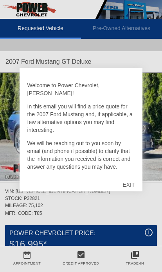
click at [130, 182] on div "EXIT" at bounding box center [129, 184] width 28 height 23
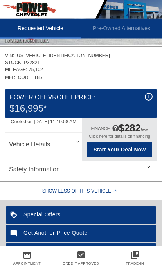
scroll to position [130, 0]
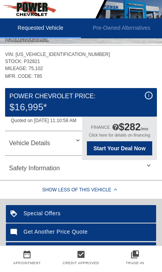
click at [135, 149] on span "Start Your Deal Now" at bounding box center [119, 149] width 59 height 6
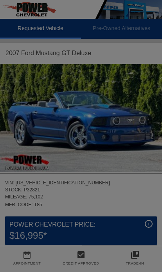
scroll to position [0, 0]
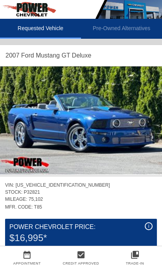
click at [130, 142] on img at bounding box center [81, 121] width 162 height 108
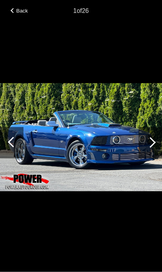
scroll to position [253, 1]
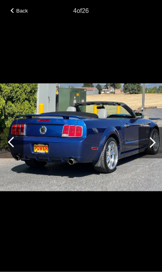
click at [158, 156] on div at bounding box center [150, 142] width 23 height 31
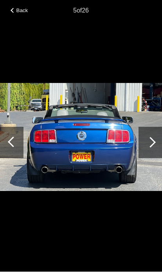
click at [154, 152] on div at bounding box center [150, 142] width 23 height 31
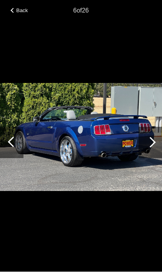
click at [153, 148] on div at bounding box center [150, 142] width 11 height 11
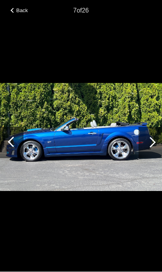
click at [152, 148] on div at bounding box center [150, 142] width 11 height 11
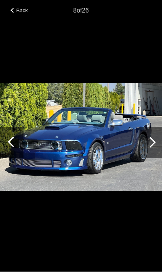
click at [155, 158] on div at bounding box center [150, 142] width 23 height 31
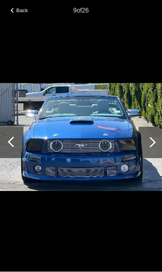
click at [155, 159] on div at bounding box center [150, 142] width 23 height 31
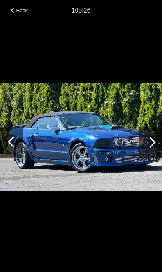
click at [155, 159] on div at bounding box center [150, 142] width 23 height 31
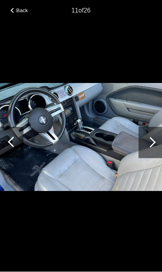
click at [154, 157] on div at bounding box center [150, 142] width 23 height 31
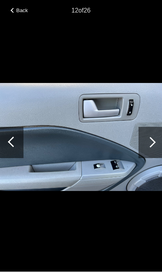
click at [150, 148] on div at bounding box center [150, 142] width 11 height 11
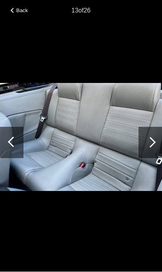
click at [150, 148] on div at bounding box center [150, 142] width 11 height 11
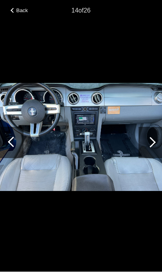
click at [155, 159] on div at bounding box center [150, 142] width 23 height 31
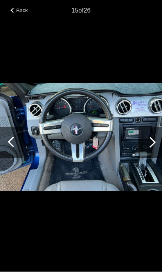
click at [156, 159] on div at bounding box center [150, 142] width 23 height 31
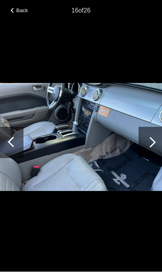
click at [155, 156] on div at bounding box center [150, 142] width 23 height 31
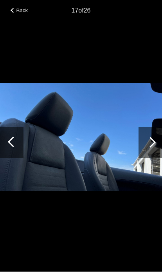
click at [155, 156] on div at bounding box center [150, 142] width 23 height 31
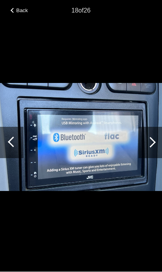
click at [154, 148] on div at bounding box center [150, 142] width 11 height 11
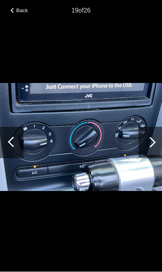
click at [154, 148] on div at bounding box center [150, 142] width 11 height 11
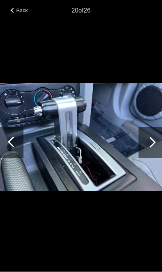
click at [154, 148] on div at bounding box center [150, 142] width 11 height 11
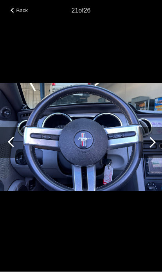
click at [154, 159] on div at bounding box center [150, 142] width 23 height 31
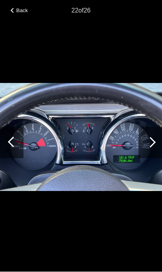
click at [156, 156] on div at bounding box center [150, 142] width 23 height 31
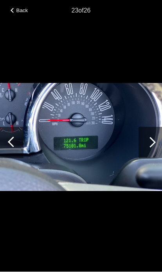
click at [158, 154] on div at bounding box center [150, 142] width 23 height 31
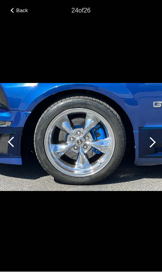
click at [159, 156] on div at bounding box center [150, 142] width 23 height 31
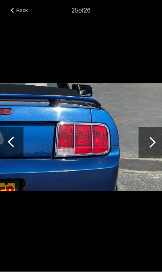
click at [158, 158] on div at bounding box center [150, 142] width 23 height 31
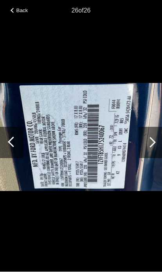
click at [157, 155] on div at bounding box center [150, 142] width 23 height 31
click at [157, 157] on div at bounding box center [150, 142] width 23 height 31
click at [156, 157] on div at bounding box center [150, 142] width 23 height 31
click at [155, 148] on div at bounding box center [150, 142] width 11 height 11
click at [157, 156] on div at bounding box center [150, 142] width 23 height 31
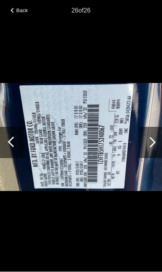
click at [18, 13] on span "Back" at bounding box center [22, 11] width 12 height 6
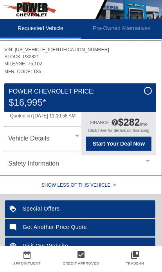
scroll to position [135, 1]
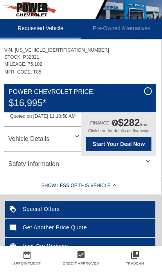
click at [143, 145] on span "Start Your Deal Now" at bounding box center [118, 144] width 59 height 6
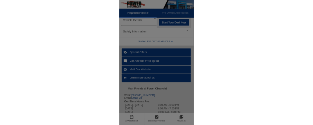
scroll to position [310, 1]
